Goal: Task Accomplishment & Management: Use online tool/utility

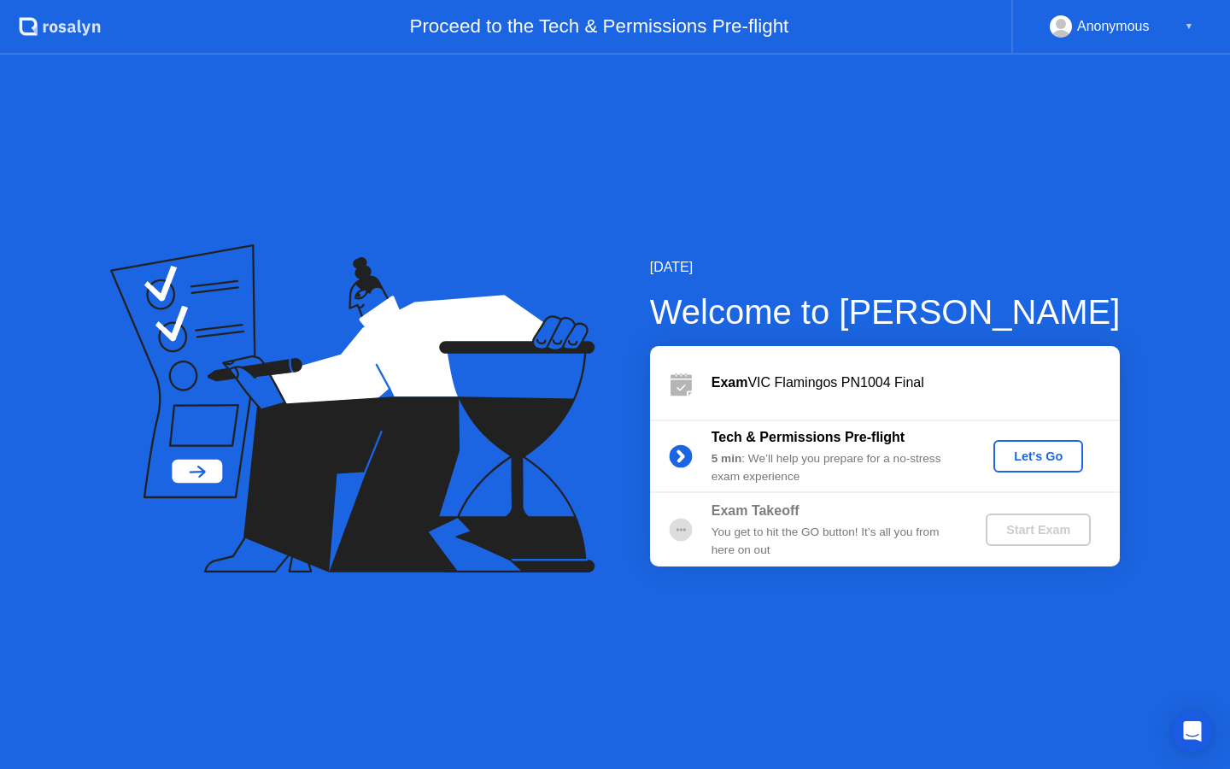
click at [1033, 455] on div "Let's Go" at bounding box center [1039, 456] width 76 height 14
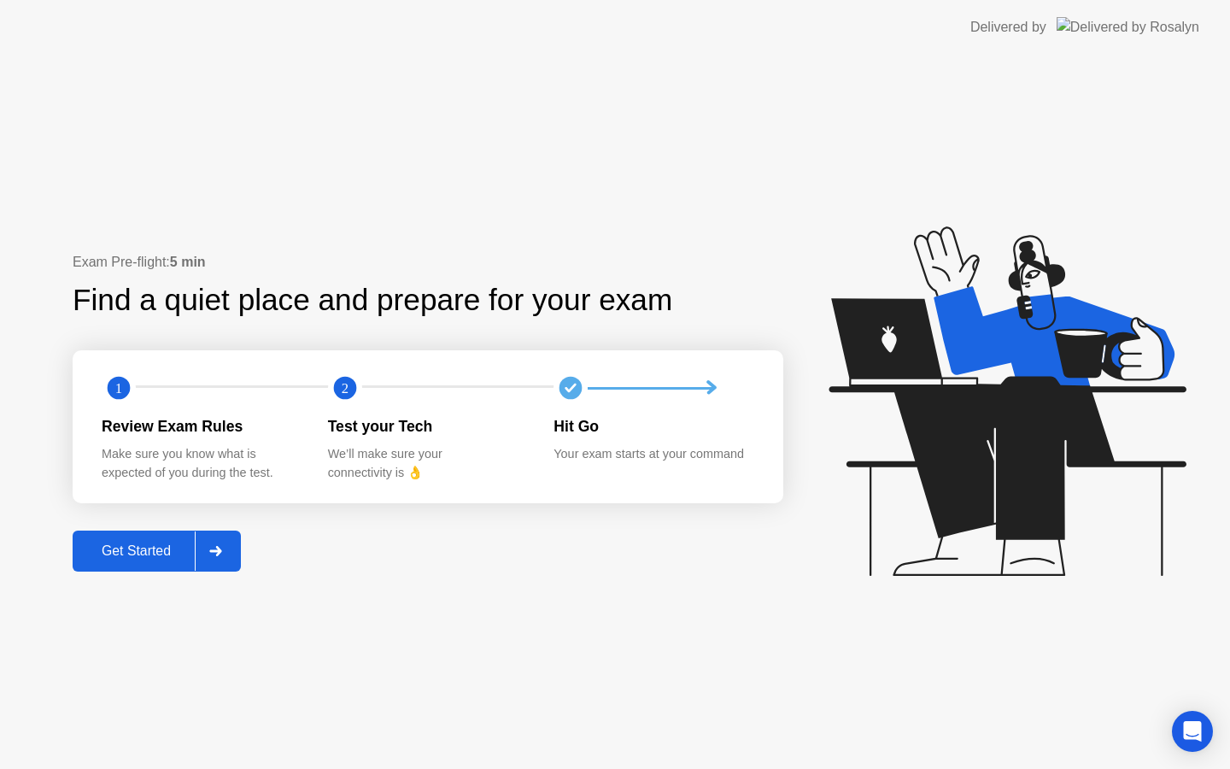
click at [178, 551] on div "Get Started" at bounding box center [136, 550] width 117 height 15
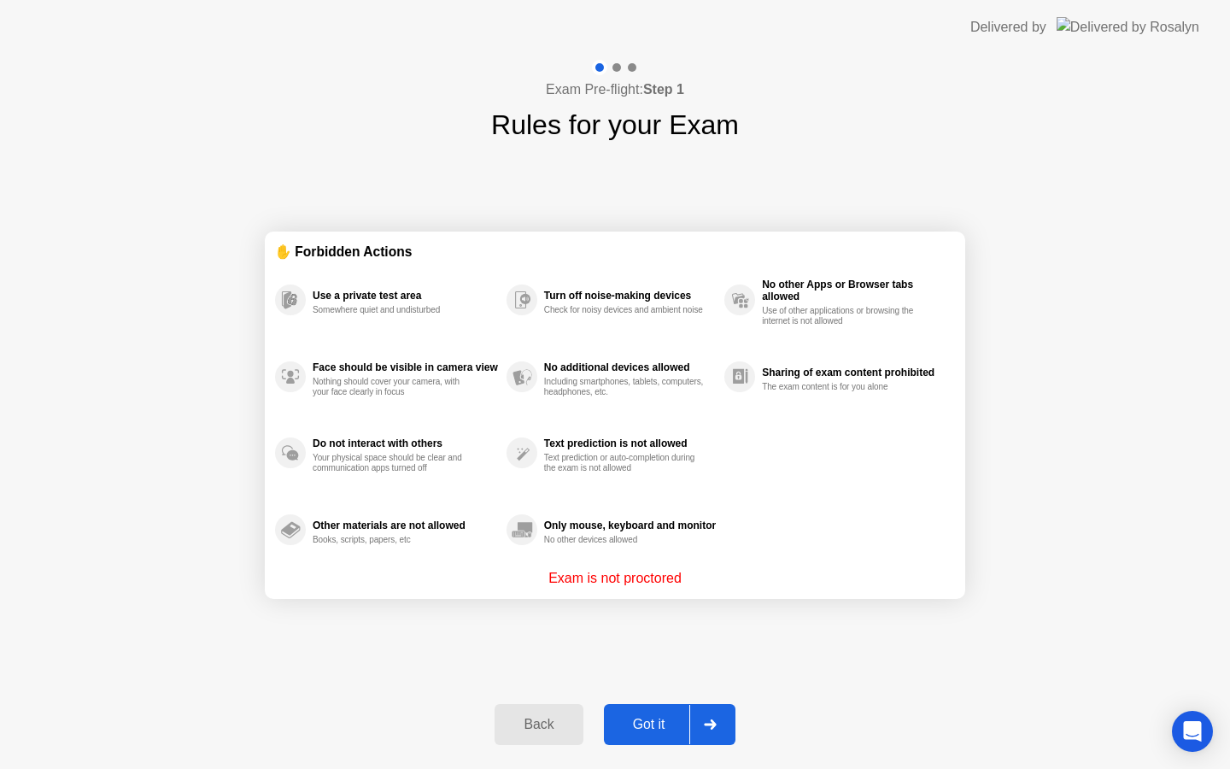
click at [673, 717] on div "Got it" at bounding box center [649, 724] width 80 height 15
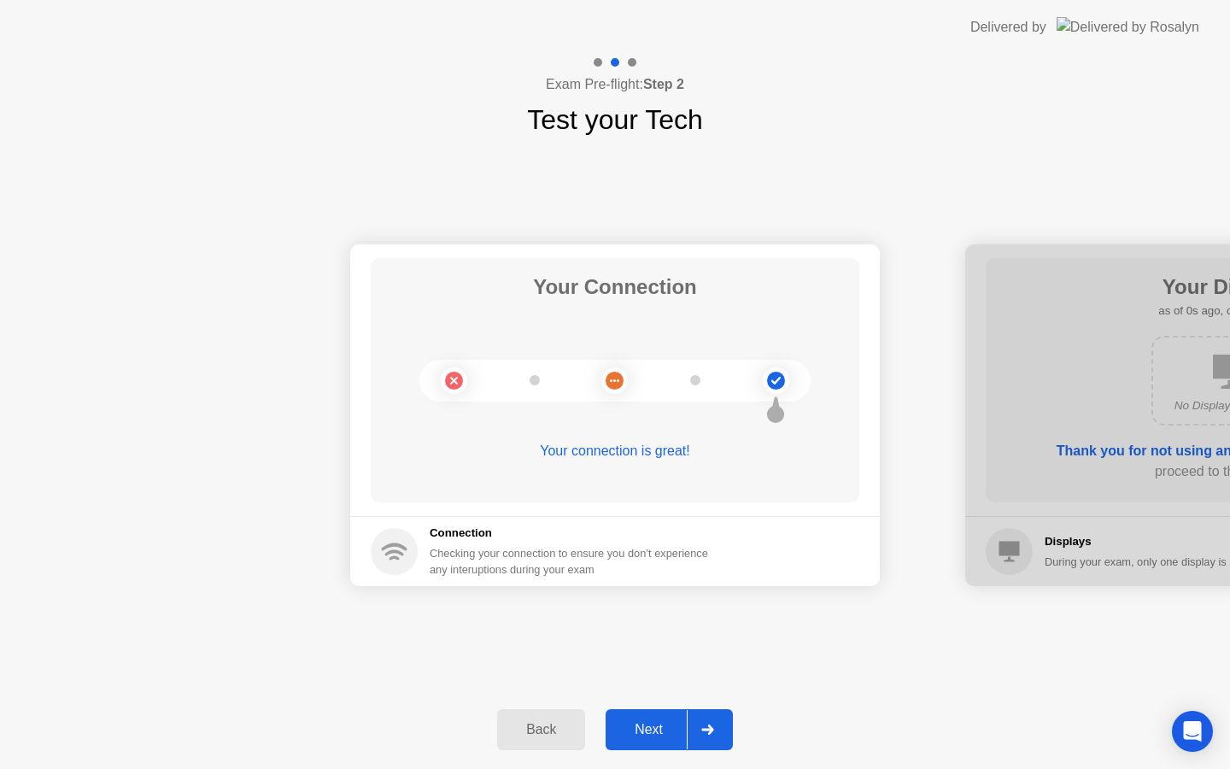
click at [681, 722] on div "Next" at bounding box center [649, 729] width 76 height 15
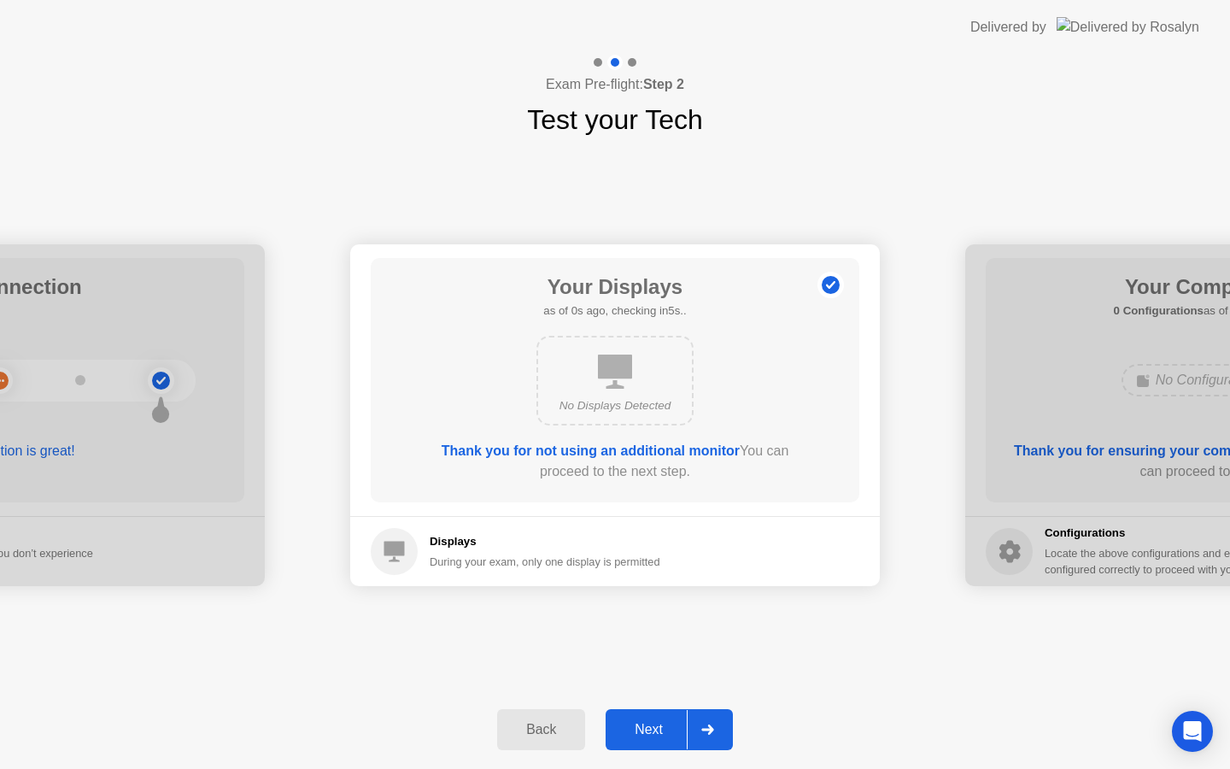
click at [681, 722] on div "Next" at bounding box center [649, 729] width 76 height 15
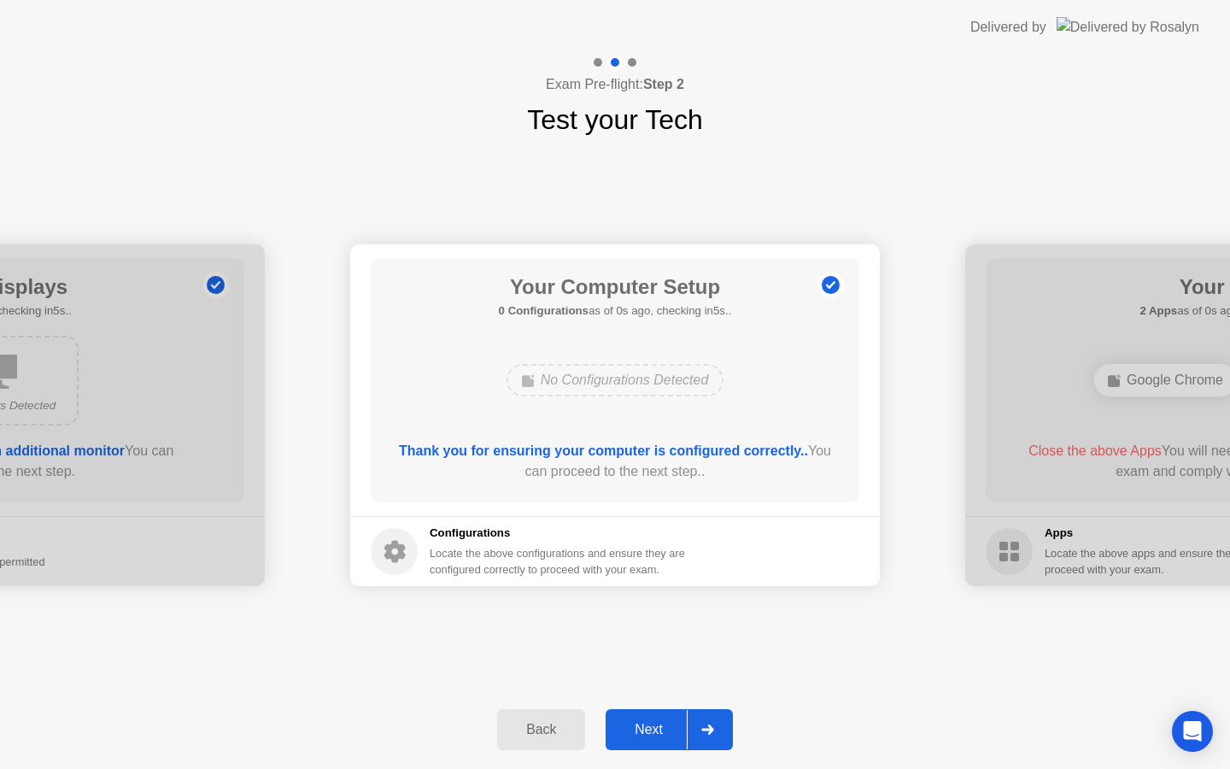
click at [681, 722] on div "Next" at bounding box center [649, 729] width 76 height 15
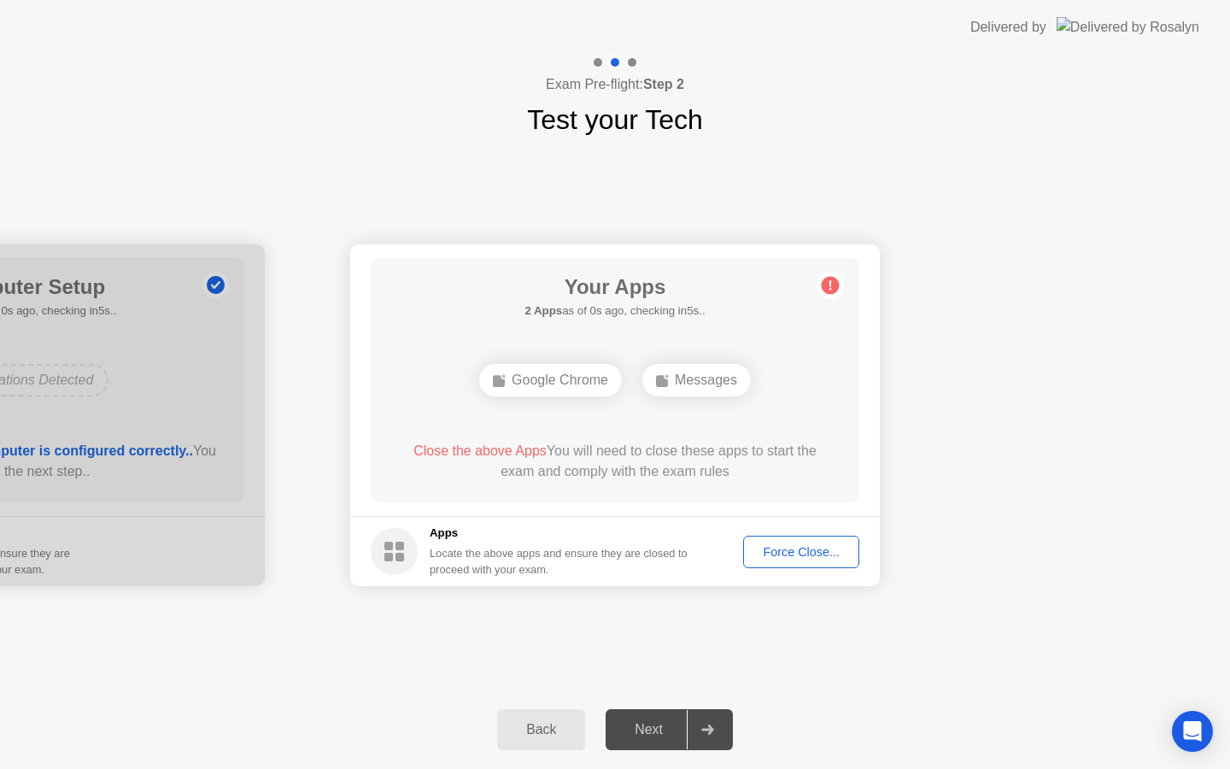
click at [681, 722] on div "Next" at bounding box center [649, 729] width 76 height 15
click at [802, 549] on div "Force Close..." at bounding box center [801, 552] width 104 height 14
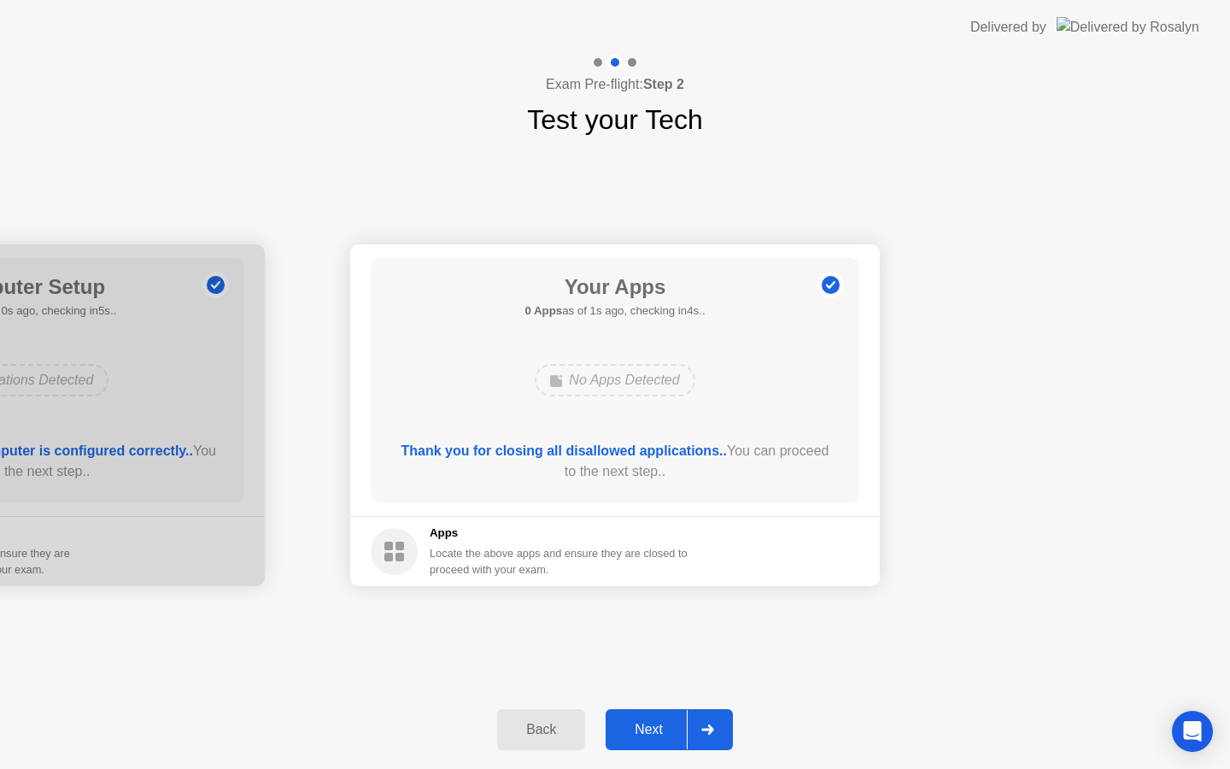
click at [725, 725] on div at bounding box center [707, 729] width 41 height 39
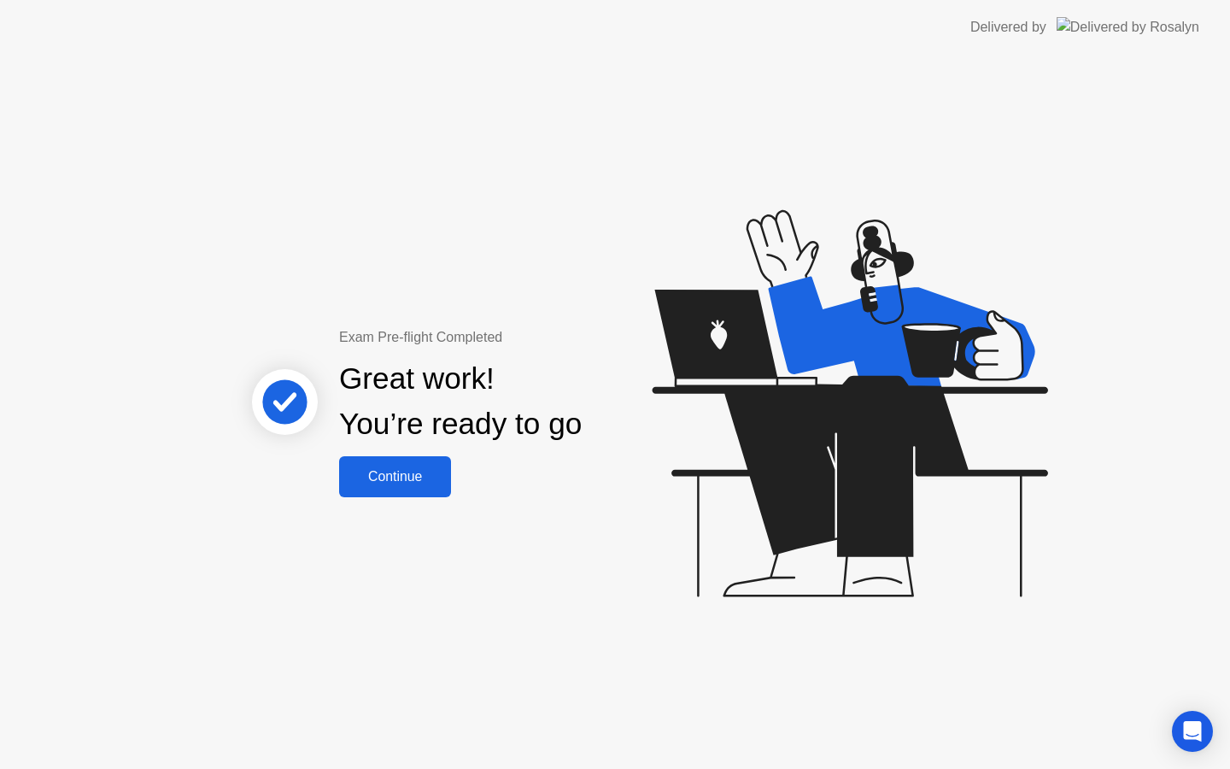
click at [385, 479] on div "Continue" at bounding box center [395, 476] width 102 height 15
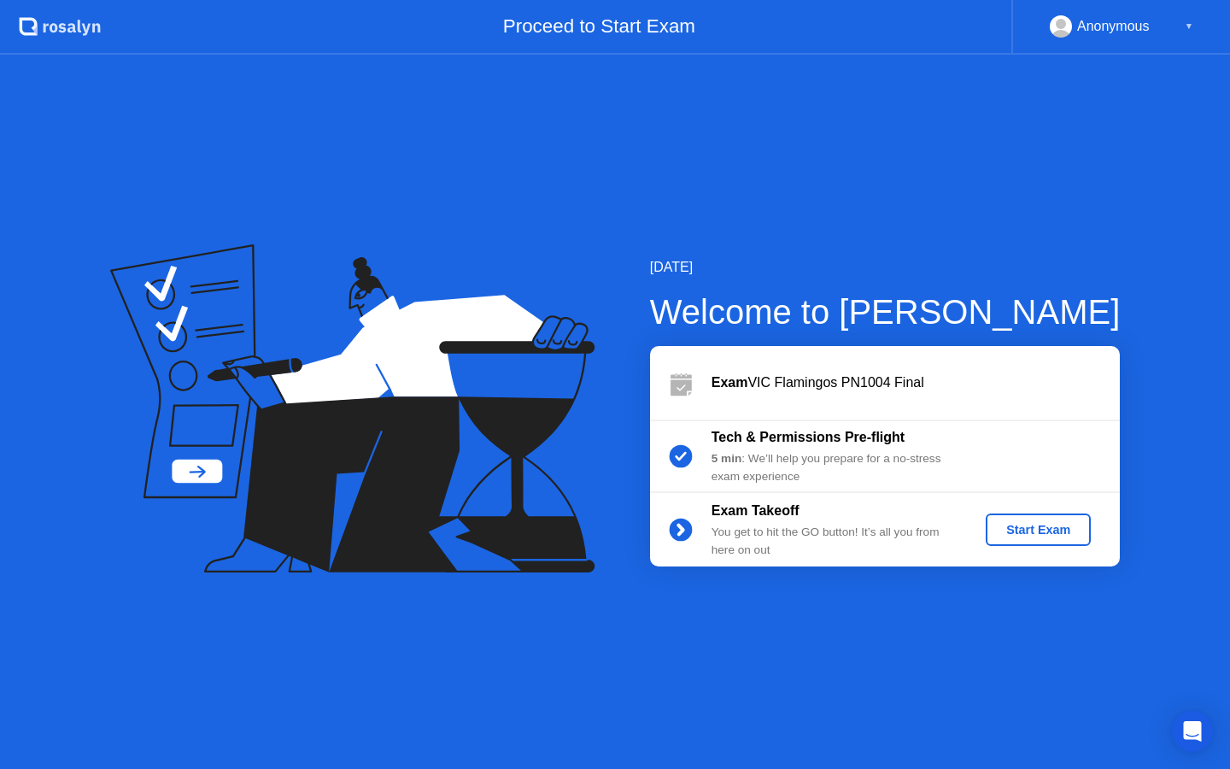
click at [1025, 526] on div "Start Exam" at bounding box center [1038, 530] width 91 height 14
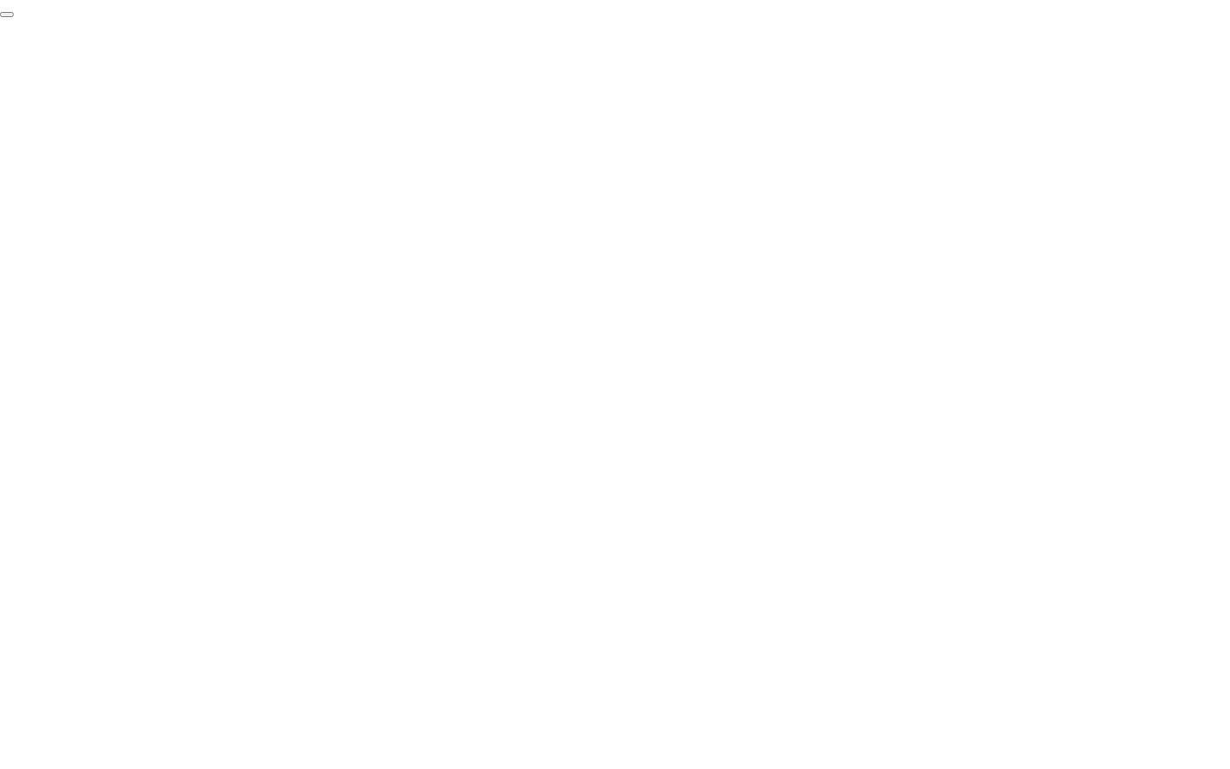
click div "End Proctoring Session"
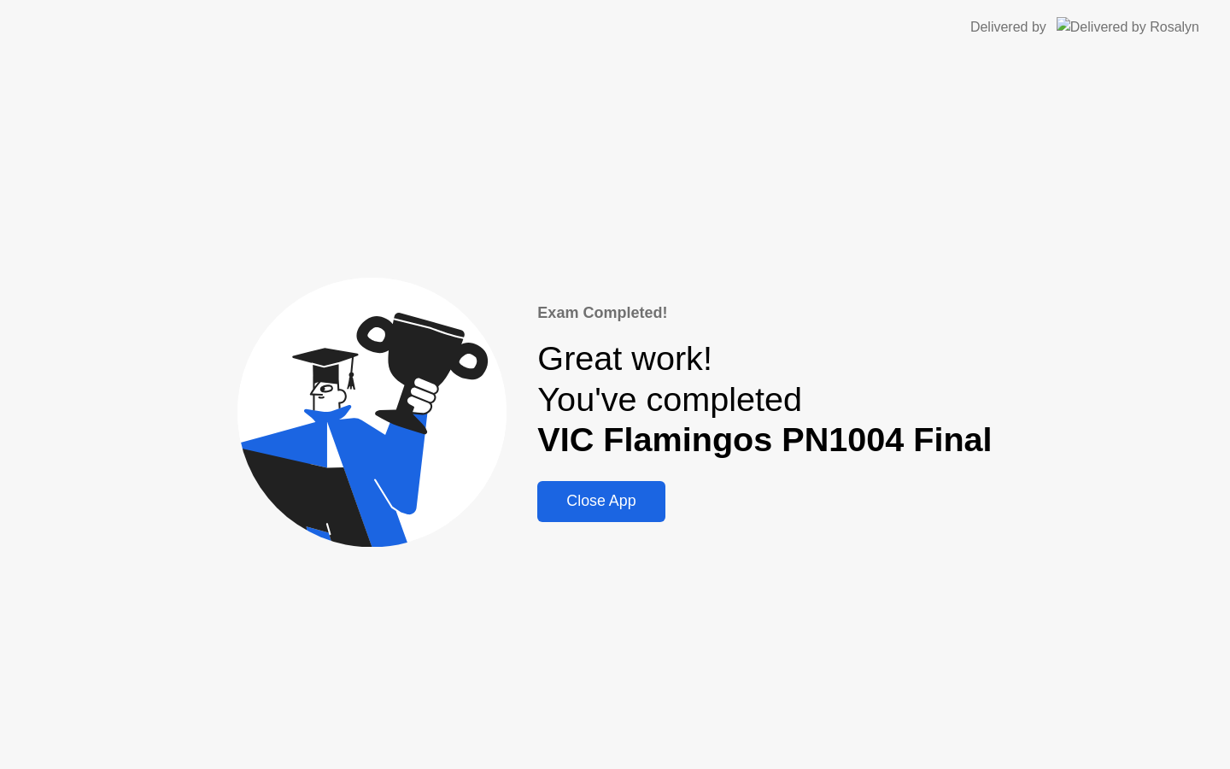
click at [594, 499] on div "Close App" at bounding box center [601, 501] width 117 height 18
